Goal: Book appointment/travel/reservation

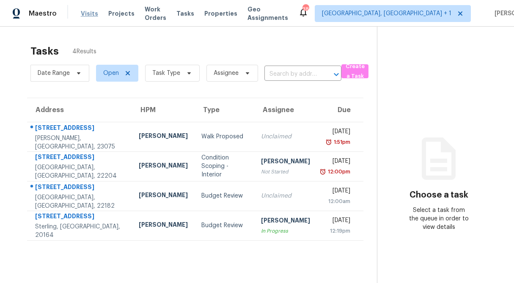
click at [85, 15] on span "Visits" at bounding box center [89, 13] width 17 height 8
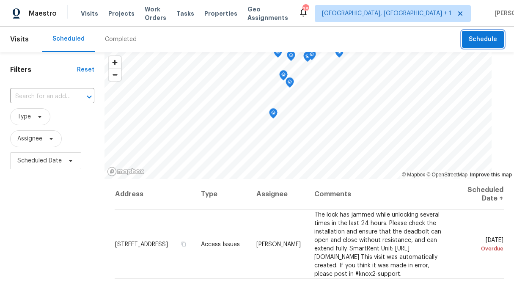
click at [476, 43] on span "Schedule" at bounding box center [483, 39] width 28 height 11
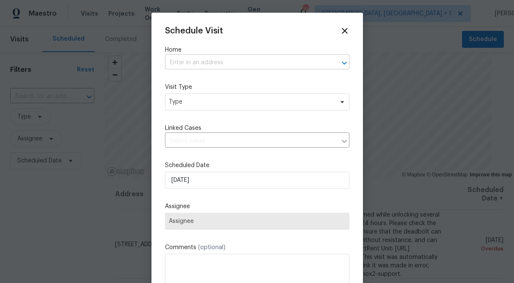
click at [222, 61] on input "text" at bounding box center [245, 62] width 161 height 13
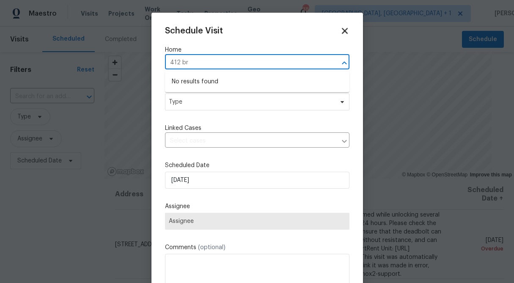
type input "412 br"
click at [343, 30] on icon at bounding box center [345, 31] width 6 height 6
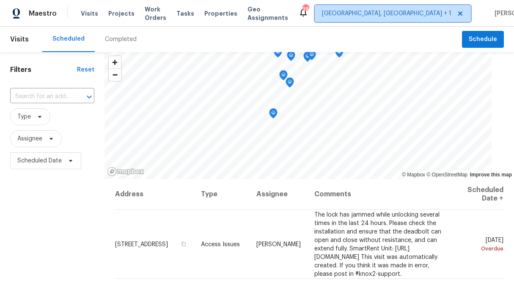
click at [382, 19] on span "[GEOGRAPHIC_DATA], [GEOGRAPHIC_DATA] + 1" at bounding box center [393, 13] width 156 height 17
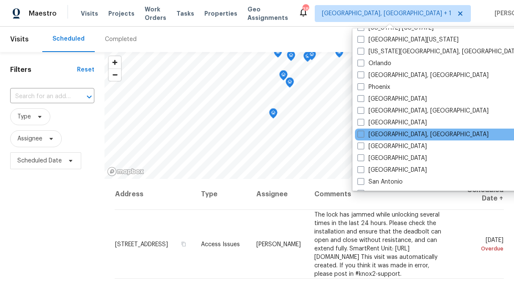
scroll to position [472, 0]
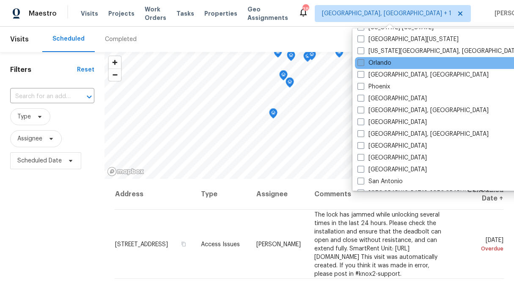
click at [373, 66] on label "Orlando" at bounding box center [374, 63] width 34 height 8
click at [363, 64] on input "Orlando" at bounding box center [359, 61] width 5 height 5
checkbox input "true"
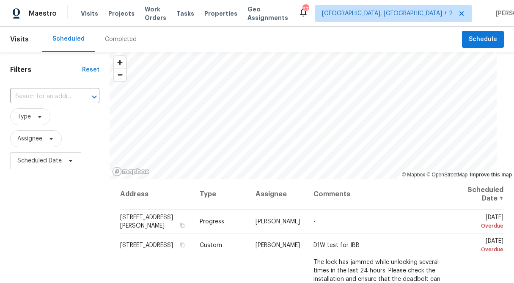
click at [76, 222] on div "Filters Reset ​ Type Assignee Scheduled Date" at bounding box center [55, 228] width 110 height 353
click at [90, 11] on span "Visits" at bounding box center [89, 13] width 17 height 8
click at [87, 14] on span "Visits" at bounding box center [89, 13] width 17 height 8
click at [485, 39] on span "Schedule" at bounding box center [483, 39] width 28 height 11
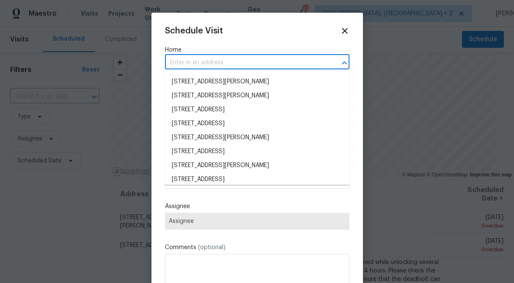
click at [223, 62] on input "text" at bounding box center [245, 62] width 161 height 13
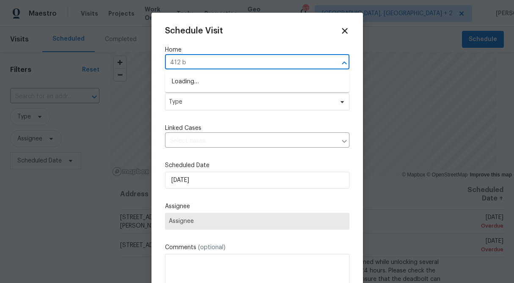
type input "412 br"
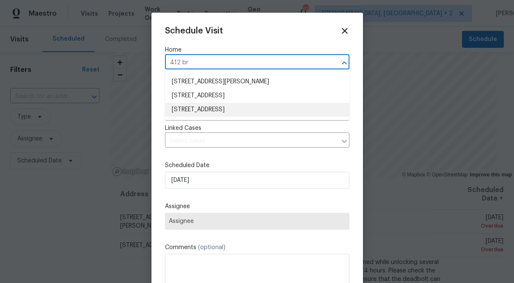
click at [209, 108] on li "[STREET_ADDRESS]" at bounding box center [257, 110] width 184 height 14
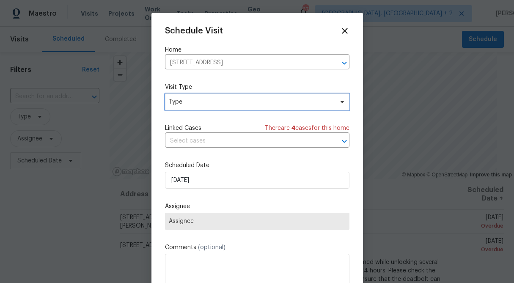
click at [210, 103] on span "Type" at bounding box center [251, 102] width 165 height 8
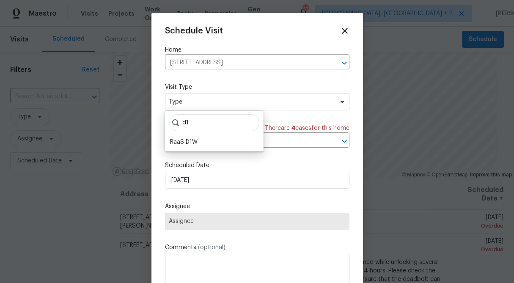
type input "d"
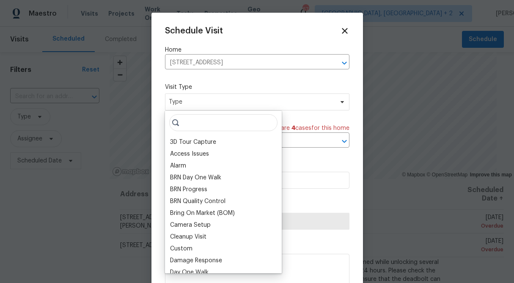
type input "a"
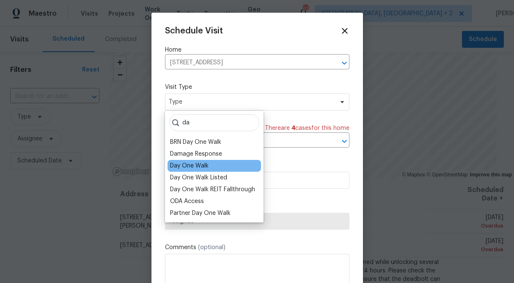
type input "da"
click at [207, 163] on div "Day One Walk" at bounding box center [189, 166] width 38 height 8
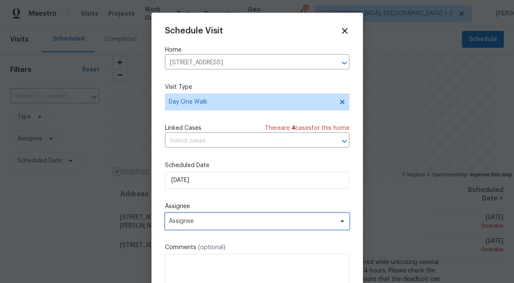
click at [210, 220] on span "Assignee" at bounding box center [252, 221] width 166 height 7
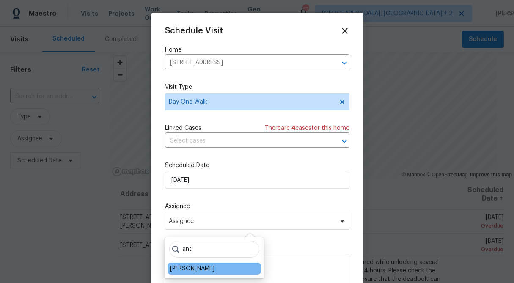
type input "ant"
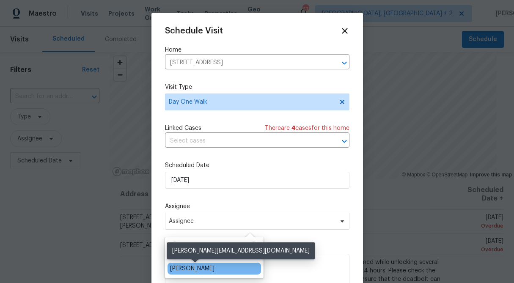
click at [190, 268] on div "[PERSON_NAME]" at bounding box center [192, 268] width 44 height 8
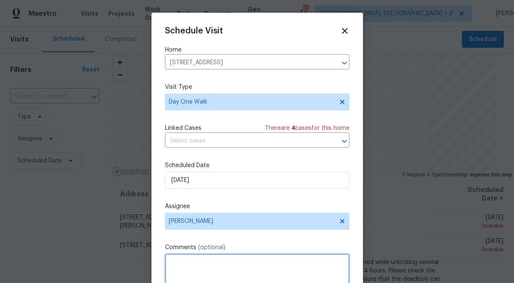
click at [192, 260] on textarea at bounding box center [257, 271] width 184 height 34
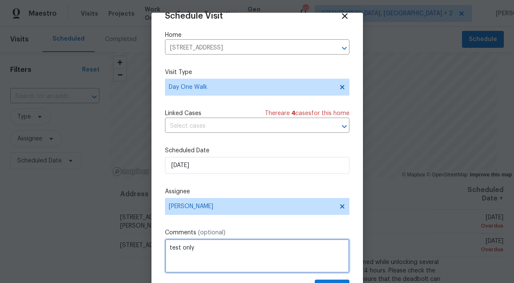
scroll to position [38, 0]
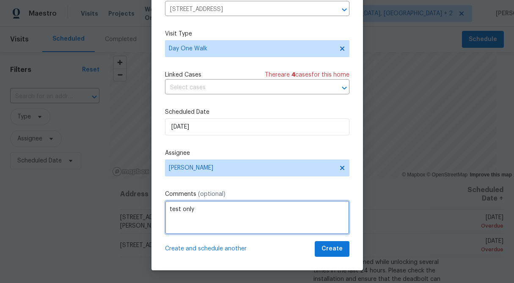
type textarea "test only"
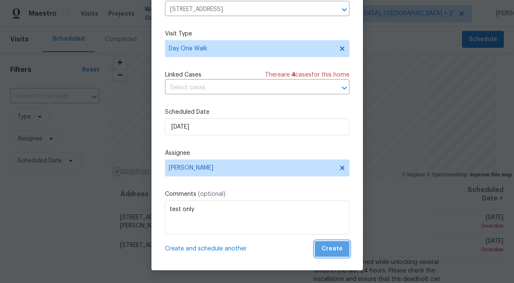
click at [333, 252] on span "Create" at bounding box center [331, 249] width 21 height 11
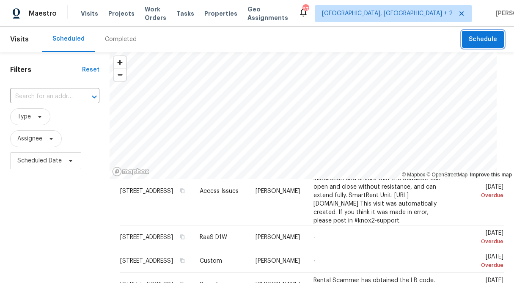
scroll to position [107, 0]
